Goal: Information Seeking & Learning: Check status

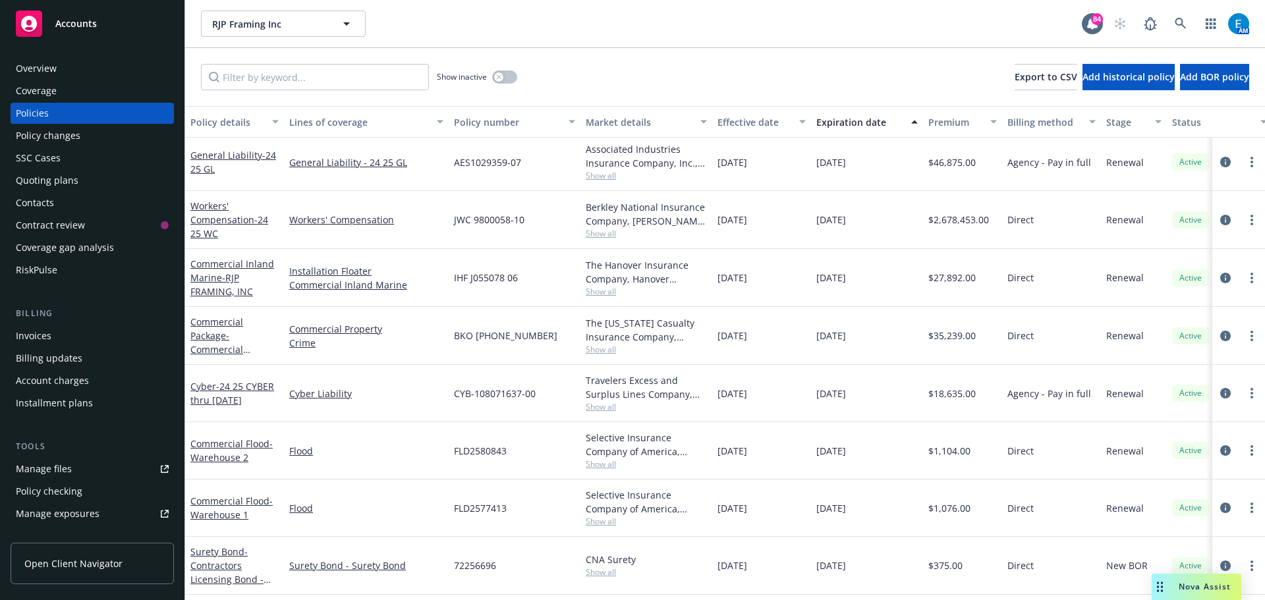
scroll to position [216, 0]
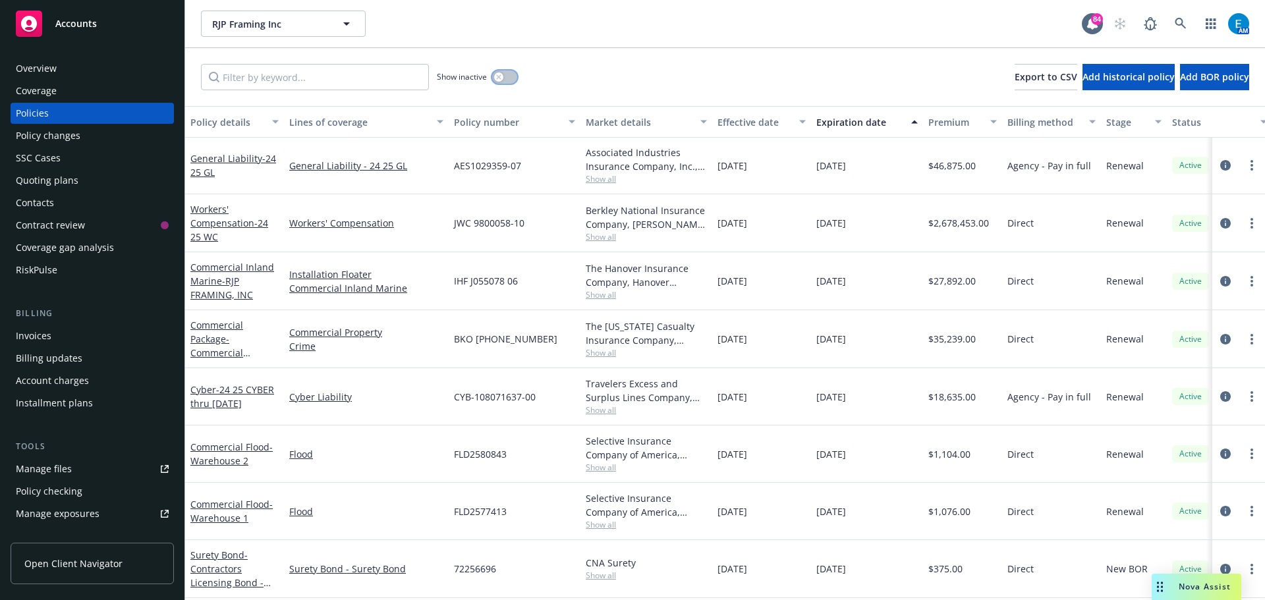
click at [508, 72] on button "button" at bounding box center [504, 76] width 25 height 13
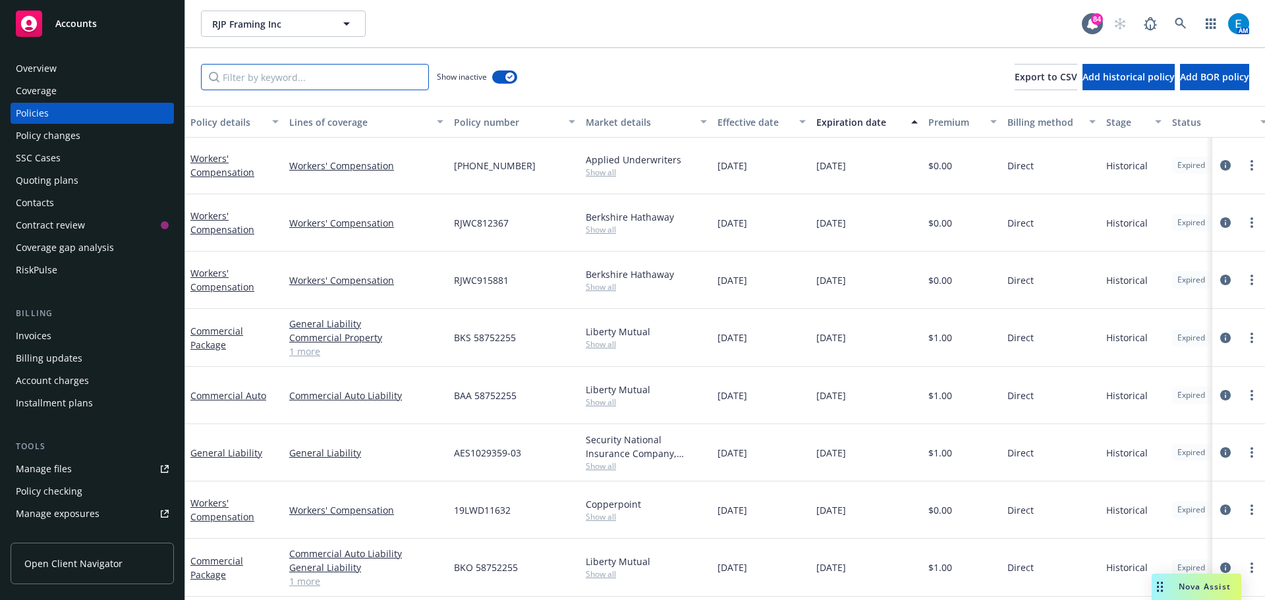
click at [358, 74] on input "Filter by keyword..." at bounding box center [315, 77] width 228 height 26
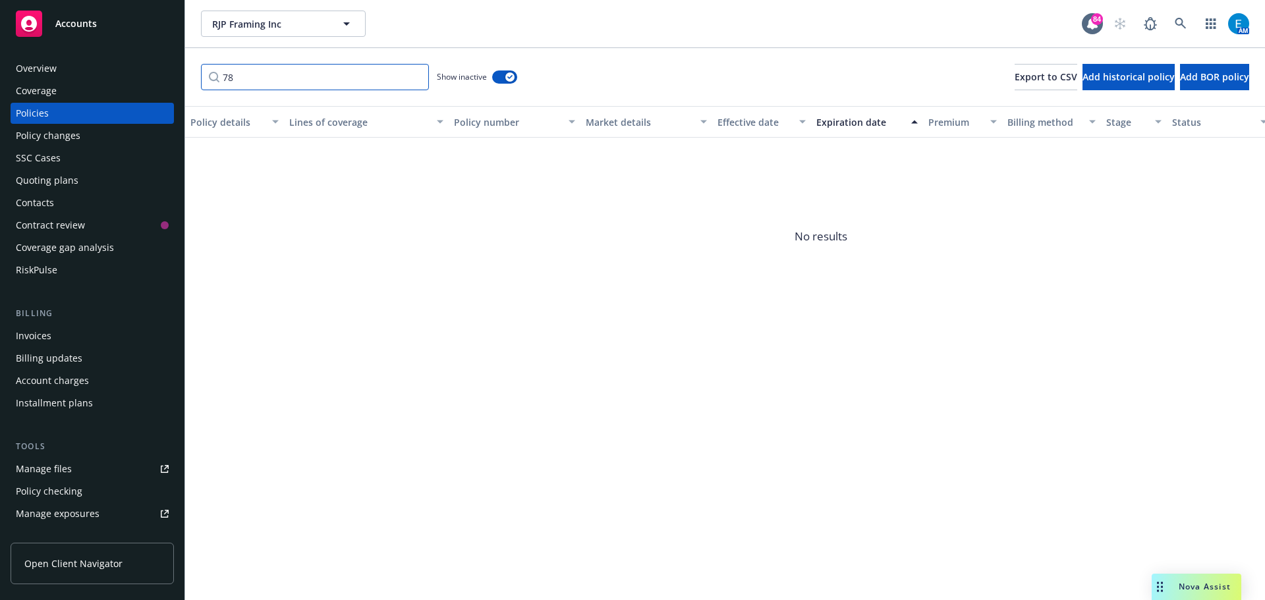
type input "7"
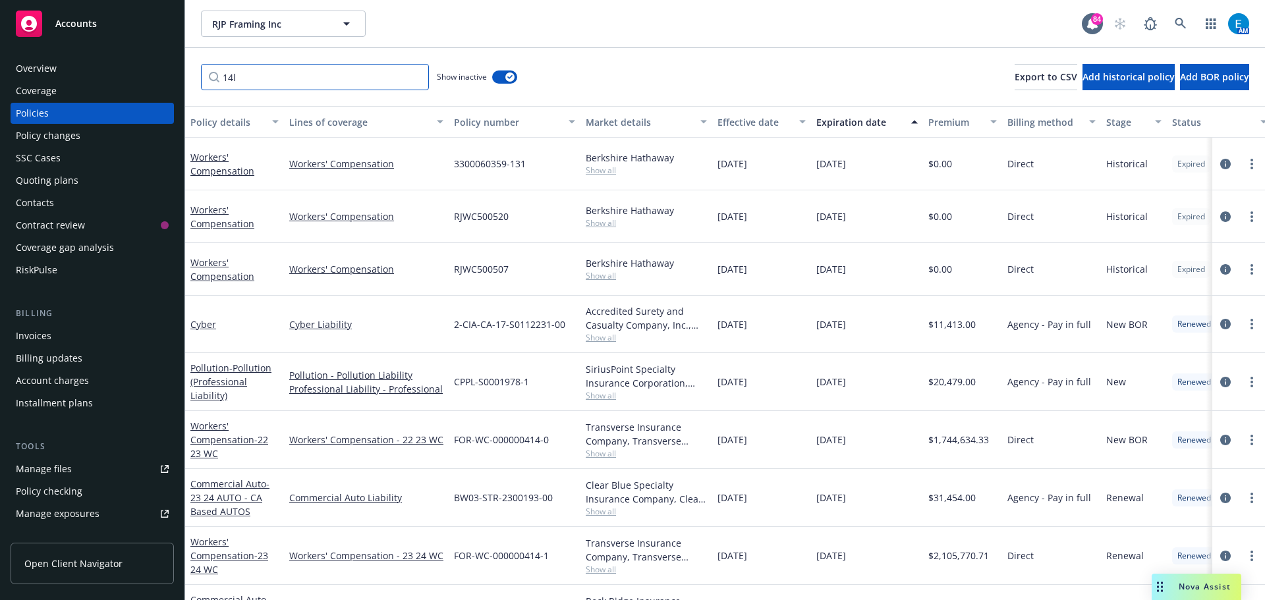
scroll to position [111, 0]
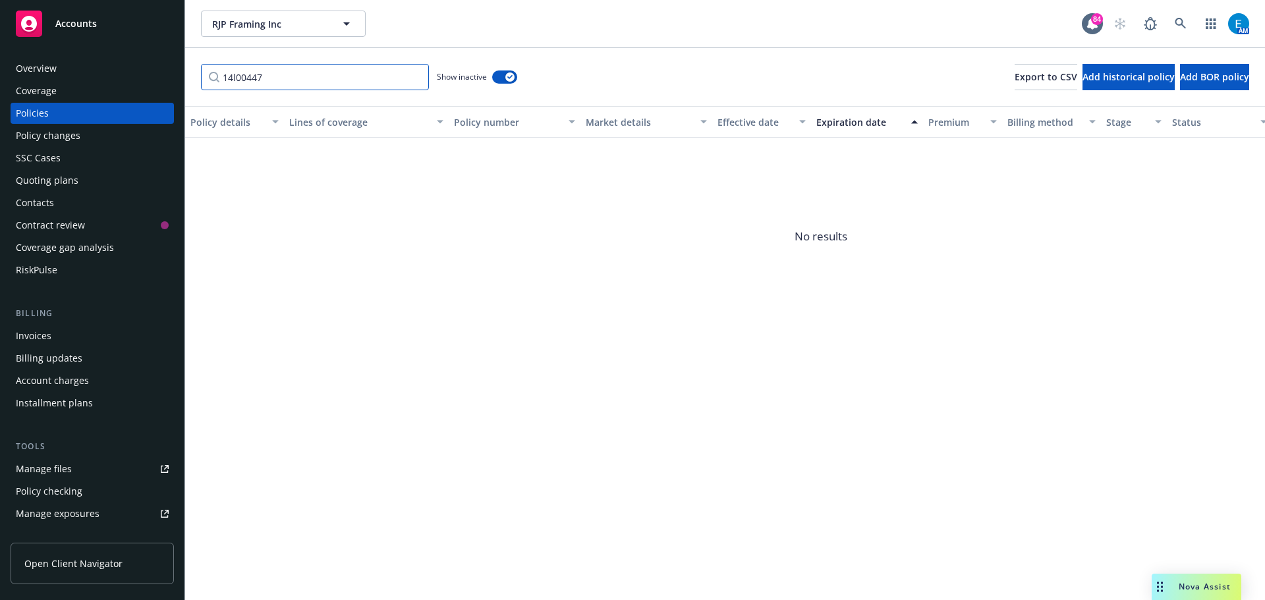
type input "14l004478"
click at [416, 77] on input "14l004478" at bounding box center [315, 77] width 228 height 26
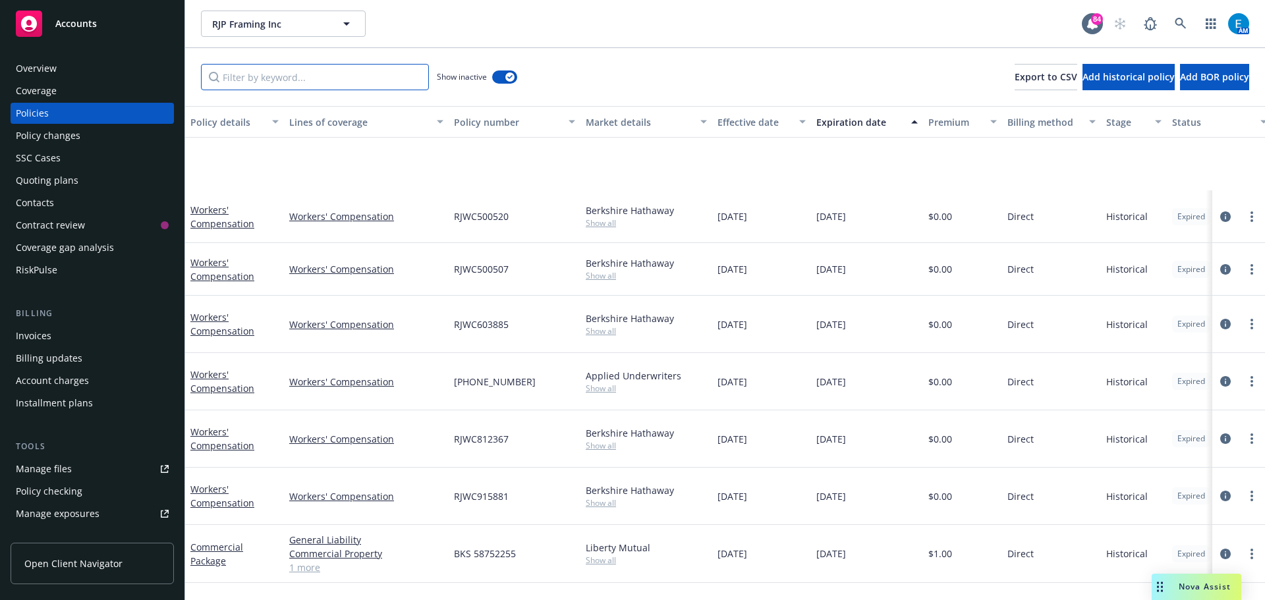
click at [347, 75] on input "Filter by keyword..." at bounding box center [315, 77] width 228 height 26
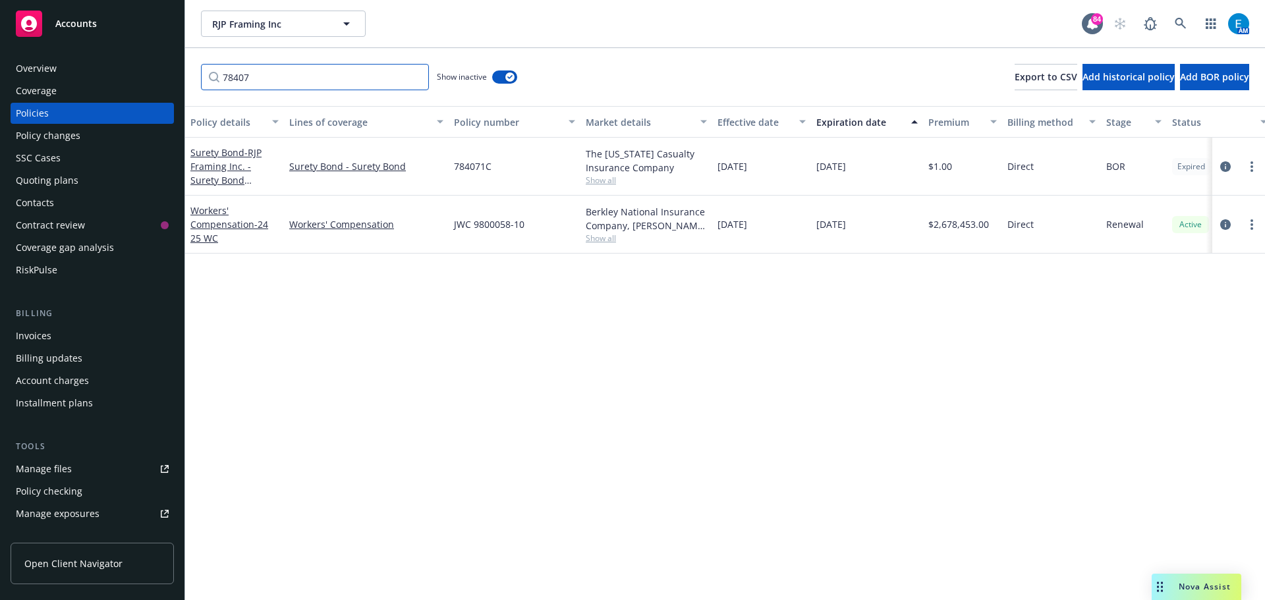
type input "784071"
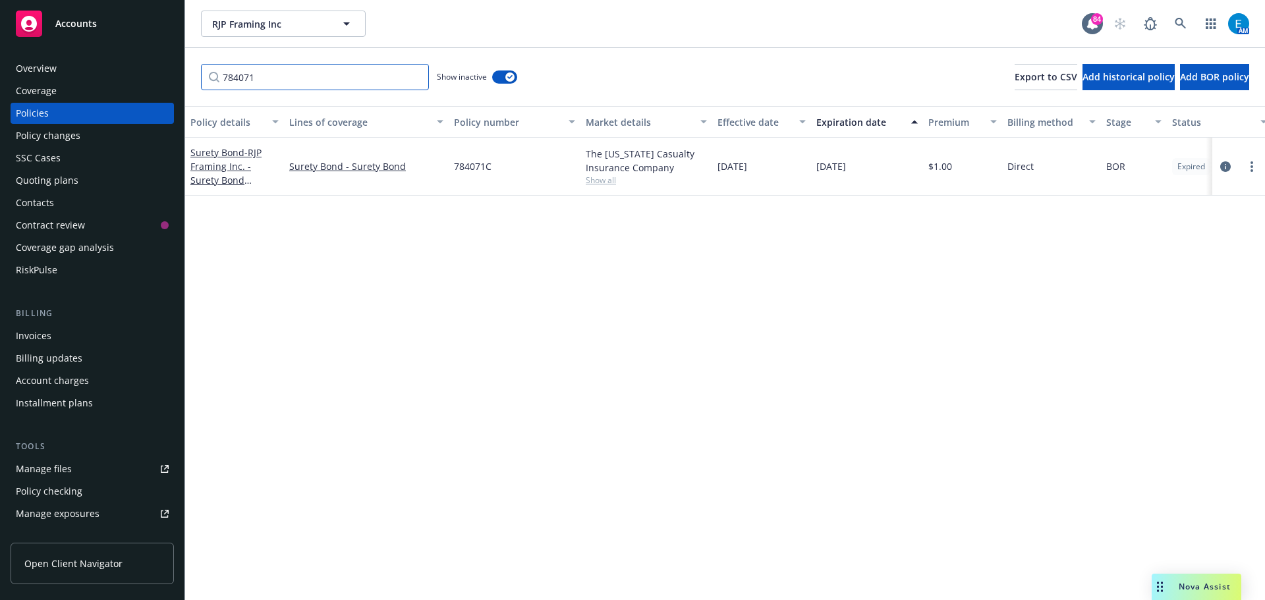
click at [415, 75] on input "784071" at bounding box center [315, 77] width 228 height 26
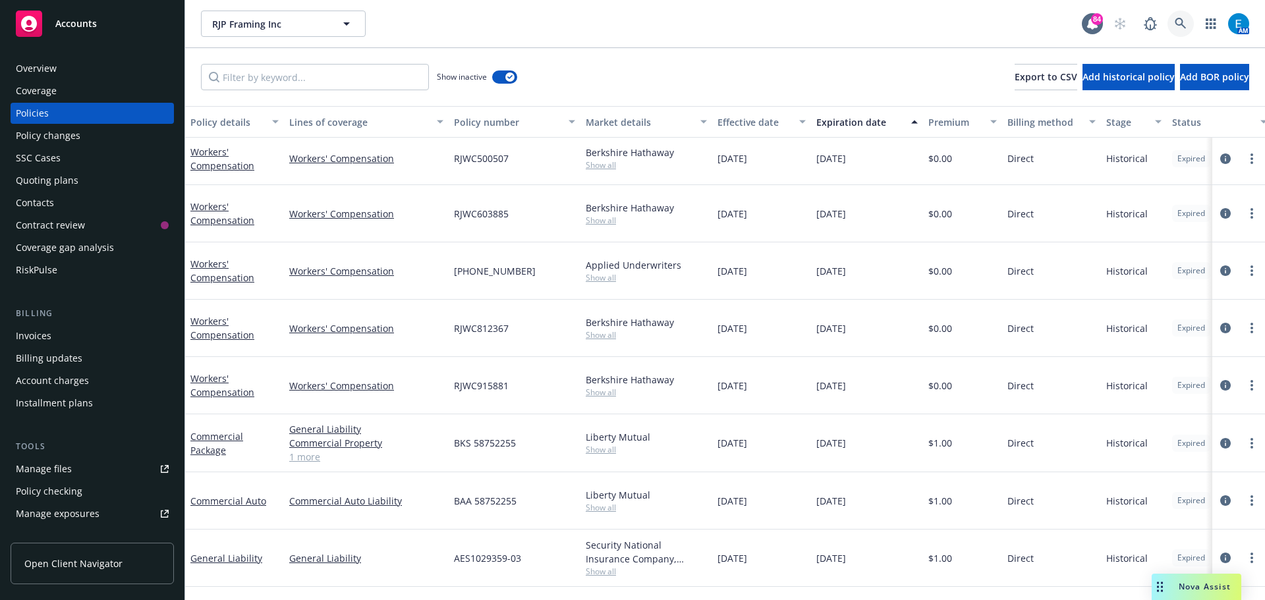
click at [1177, 22] on icon at bounding box center [1181, 24] width 12 height 12
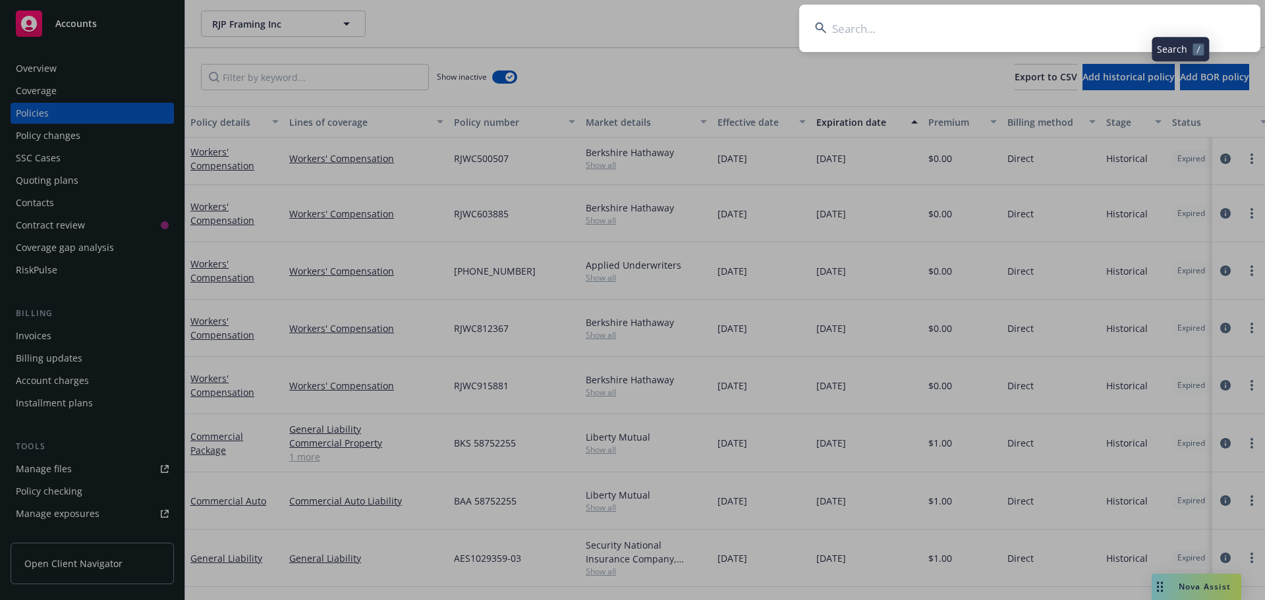
click at [1154, 22] on input at bounding box center [1029, 28] width 461 height 47
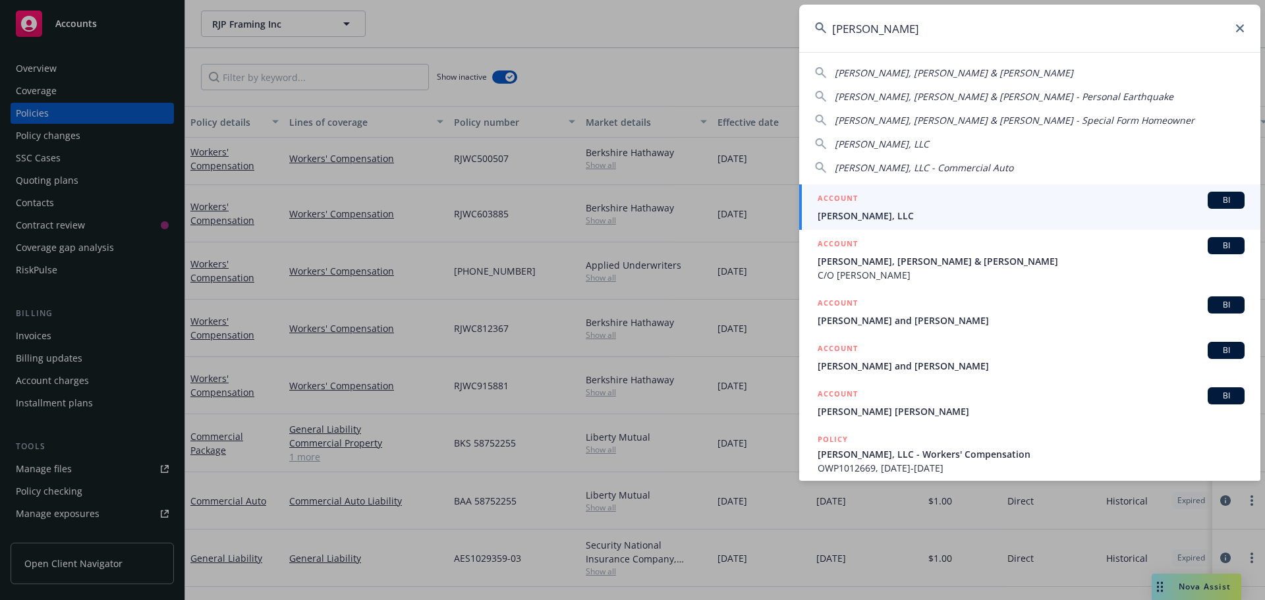
type input "[PERSON_NAME]"
drag, startPoint x: 863, startPoint y: 213, endPoint x: 901, endPoint y: 210, distance: 38.4
click at [862, 213] on span "[PERSON_NAME], LLC" at bounding box center [1031, 216] width 427 height 14
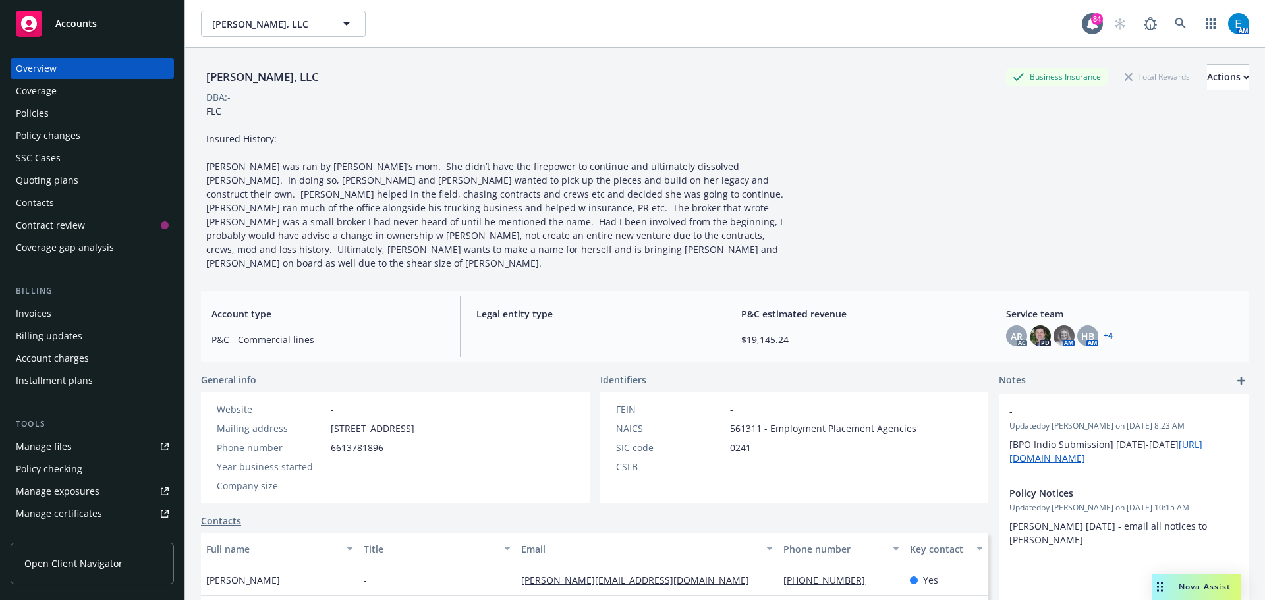
click at [31, 113] on div "Policies" at bounding box center [32, 113] width 33 height 21
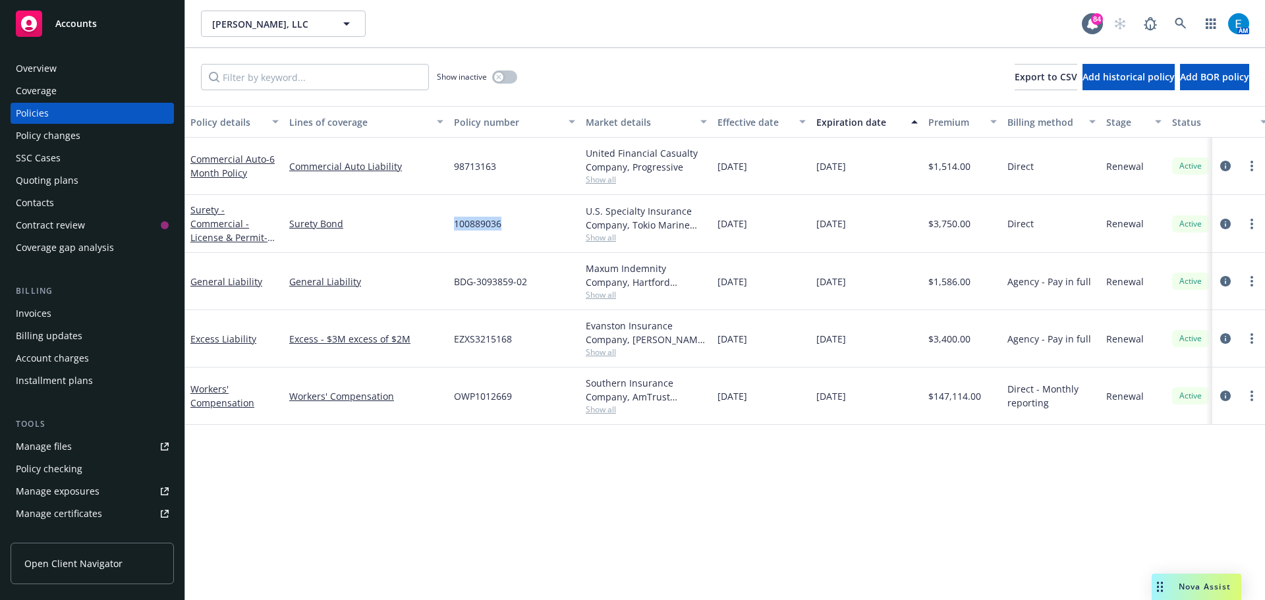
drag, startPoint x: 454, startPoint y: 225, endPoint x: 504, endPoint y: 223, distance: 50.1
click at [504, 223] on div "100889036" at bounding box center [515, 224] width 132 height 58
copy span "100889036"
click at [373, 80] on input "Filter by keyword..." at bounding box center [315, 77] width 228 height 26
paste input "100889036"
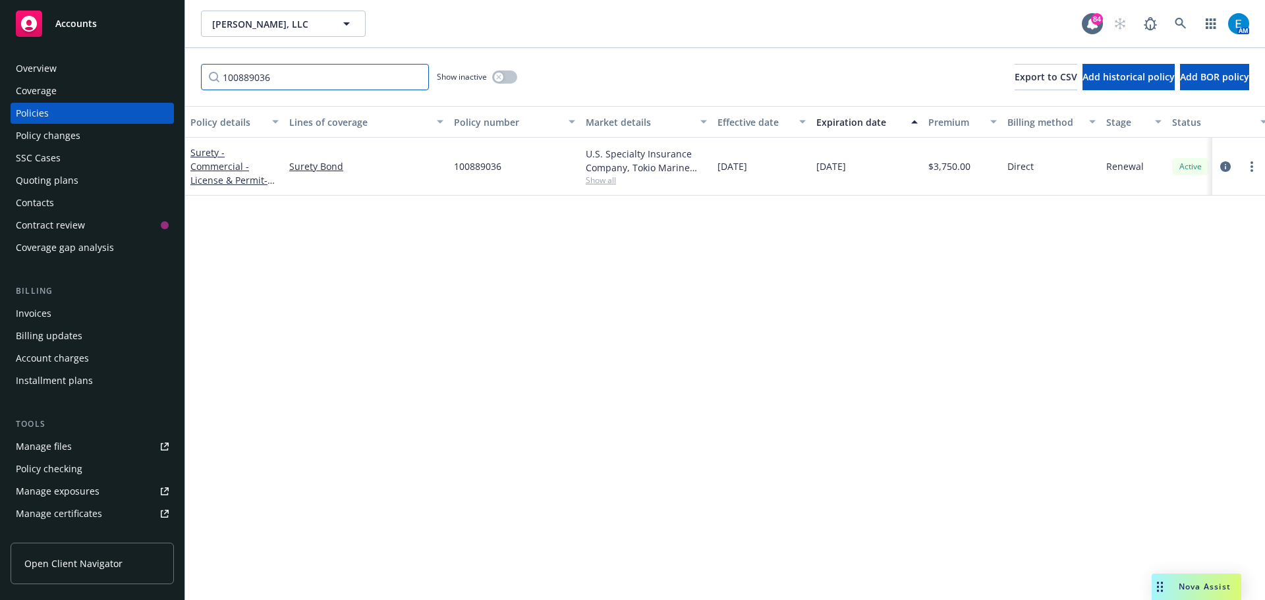
type input "100889036"
drag, startPoint x: 509, startPoint y: 72, endPoint x: 534, endPoint y: 133, distance: 65.6
click at [510, 72] on button "button" at bounding box center [504, 76] width 25 height 13
